Goal: Find specific page/section: Find specific page/section

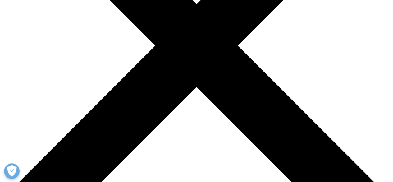
scroll to position [158, 0]
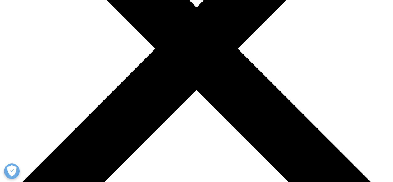
scroll to position [155, 0]
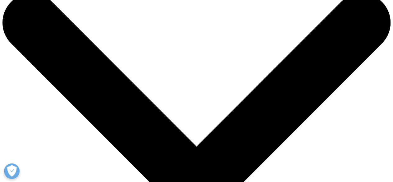
scroll to position [0, 0]
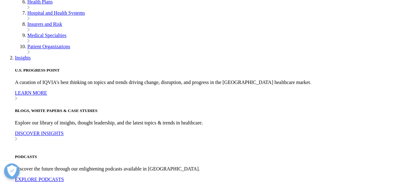
scroll to position [1483, 0]
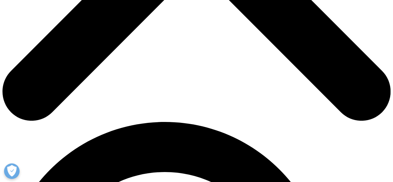
scroll to position [269, 0]
